Goal: Book appointment/travel/reservation

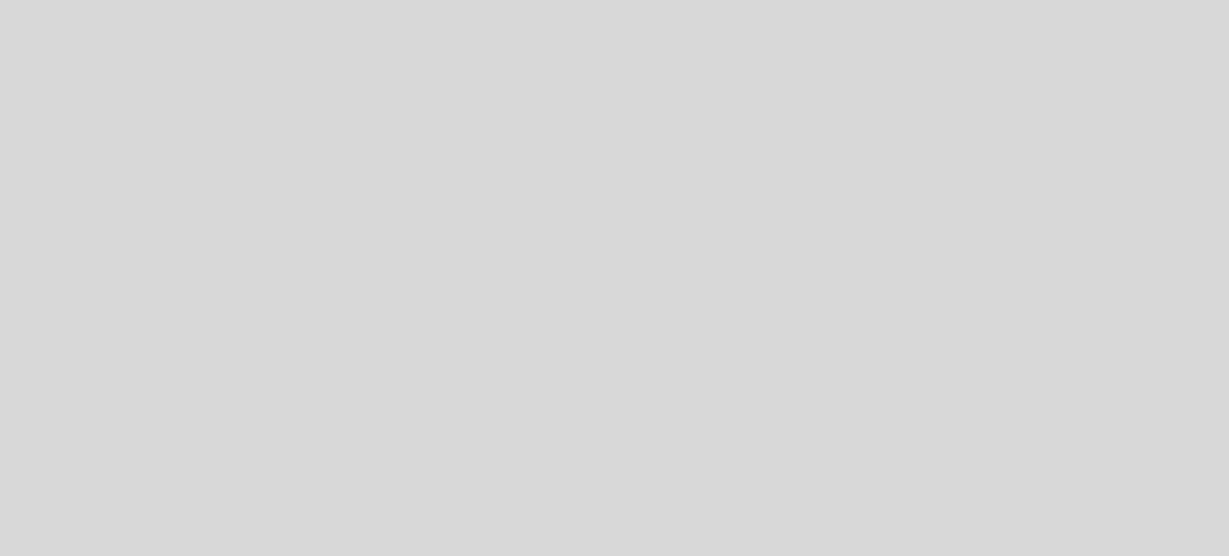
select select "es"
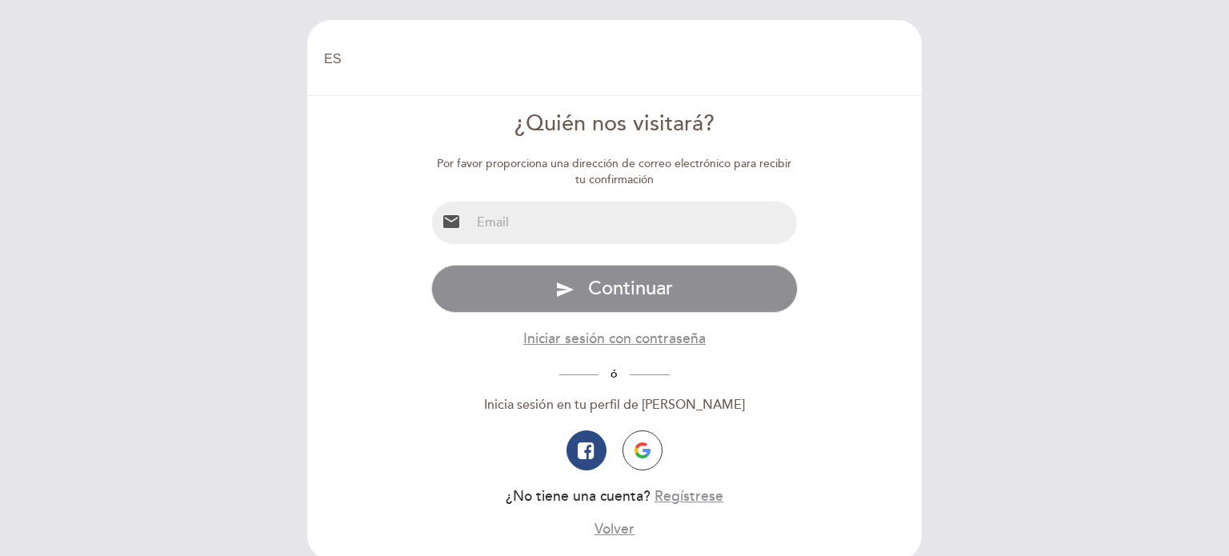
click at [591, 234] on input "email" at bounding box center [634, 223] width 327 height 42
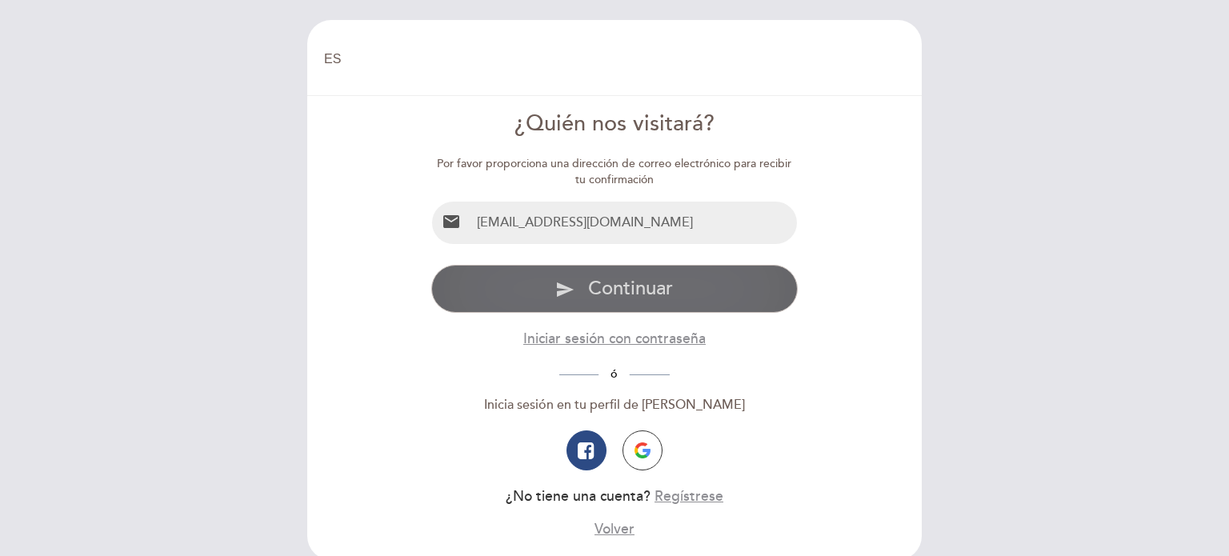
type input "[EMAIL_ADDRESS][DOMAIN_NAME]"
click at [606, 281] on span "Continuar" at bounding box center [630, 288] width 85 height 23
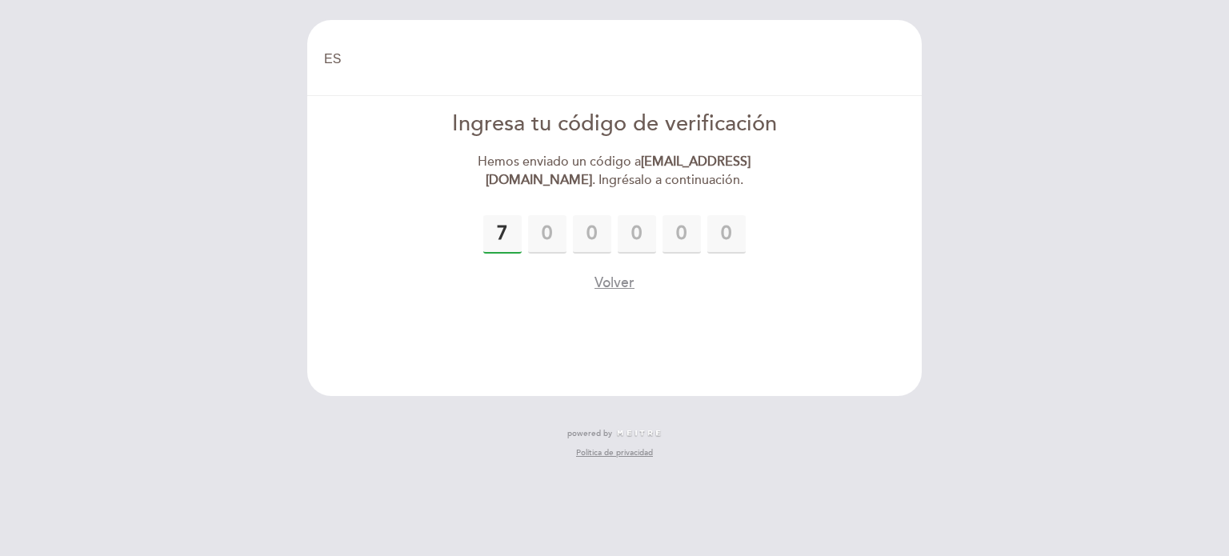
type input "7"
type input "1"
type input "7"
type input "9"
type input "6"
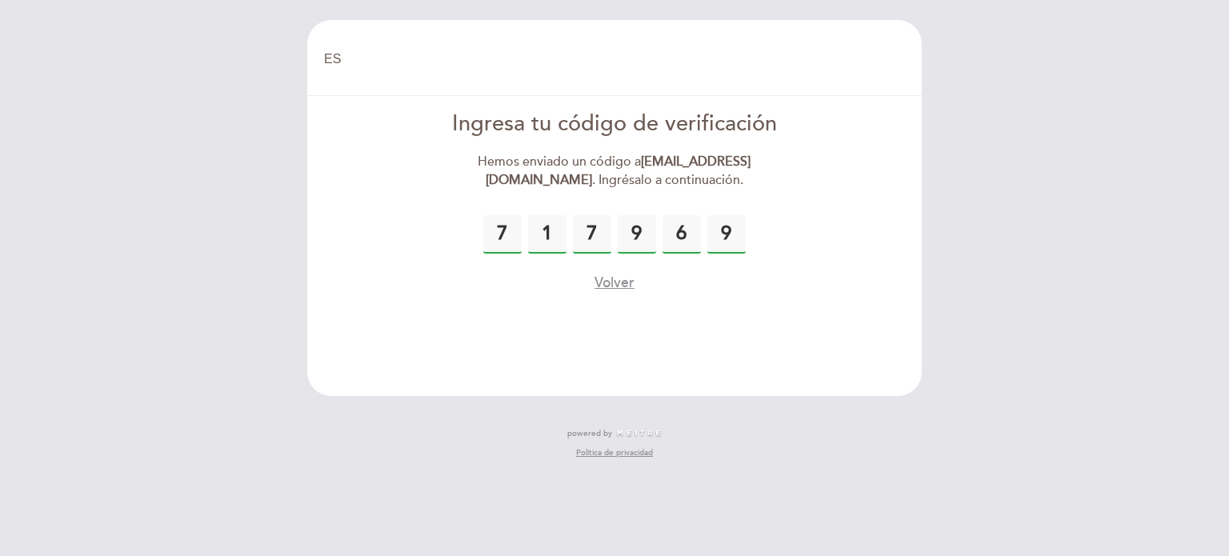
type input "9"
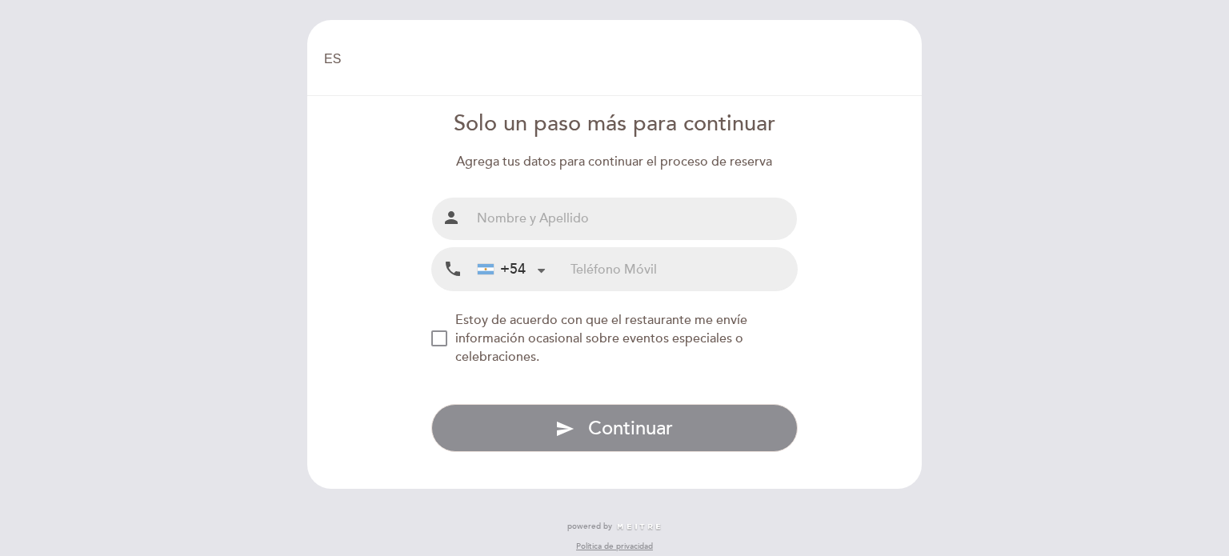
click at [638, 223] on input "text" at bounding box center [634, 219] width 327 height 42
type input "[PERSON_NAME] [PERSON_NAME]"
click at [632, 265] on input "tel" at bounding box center [684, 269] width 226 height 42
type input "91164196522"
click at [438, 339] on div "NEW_MODAL_AGREE_RESTAURANT_SEND_OCCASIONAL_INFO" at bounding box center [439, 339] width 16 height 16
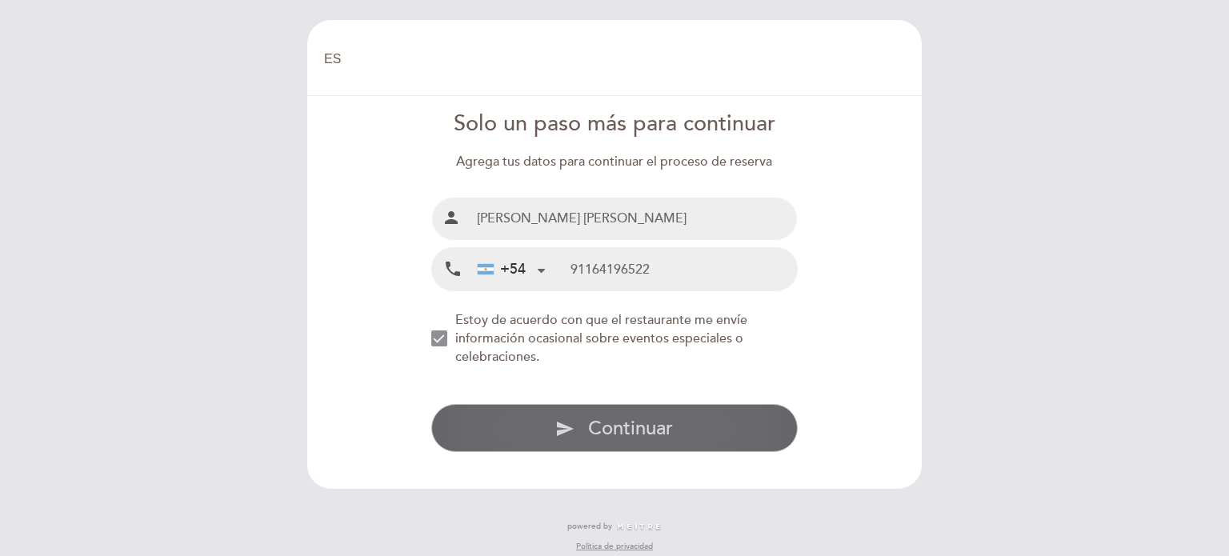
click at [647, 431] on span "Continuar" at bounding box center [630, 428] width 85 height 23
